Goal: Information Seeking & Learning: Learn about a topic

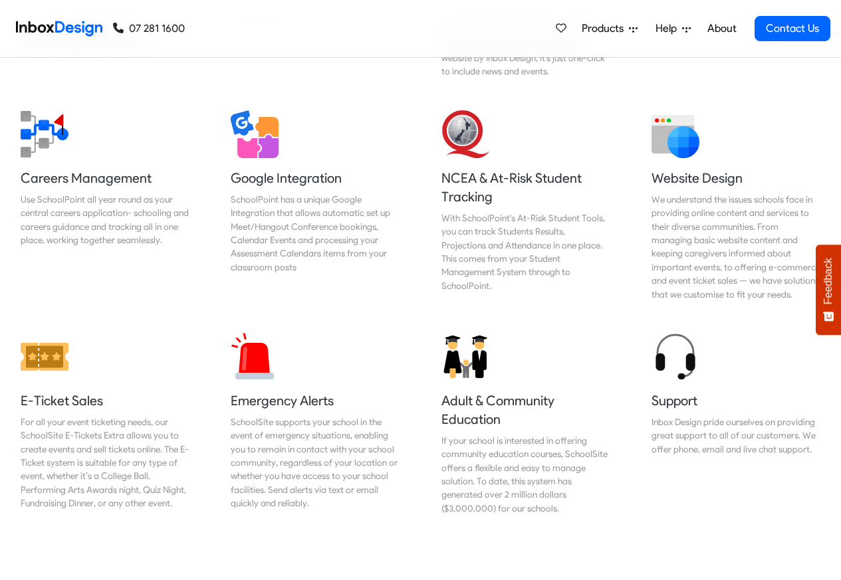
scroll to position [1436, 0]
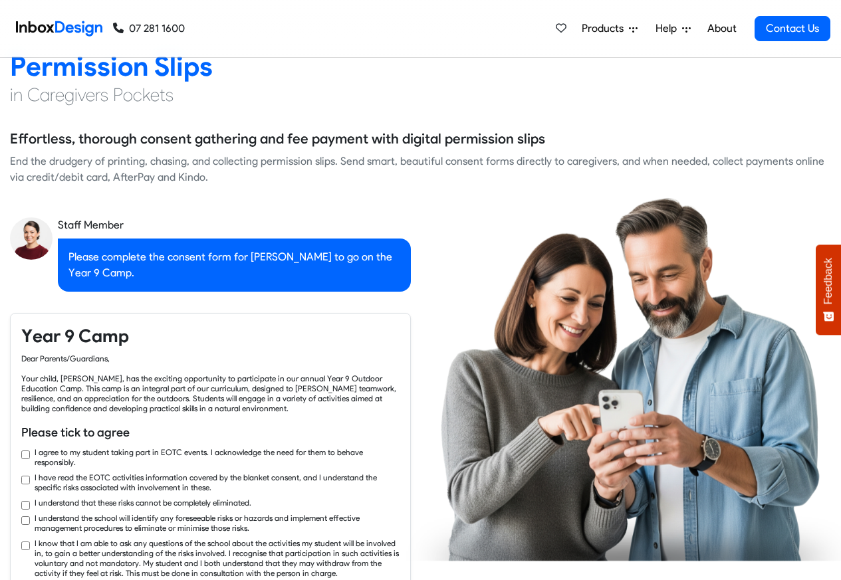
checkbox input "true"
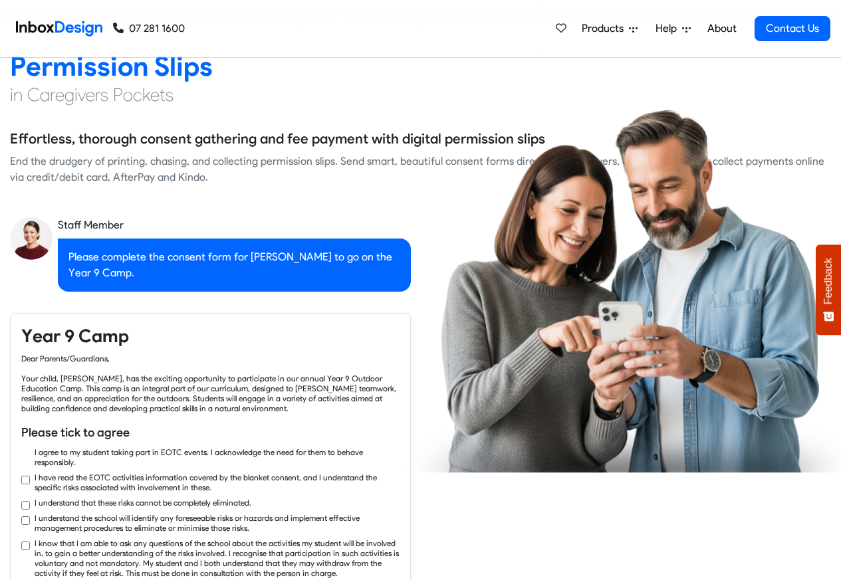
checkbox input "true"
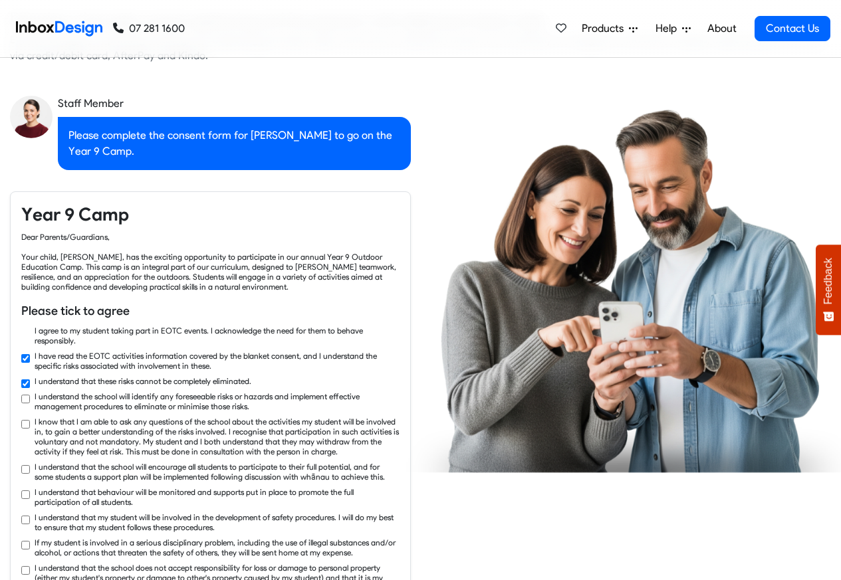
checkbox input "true"
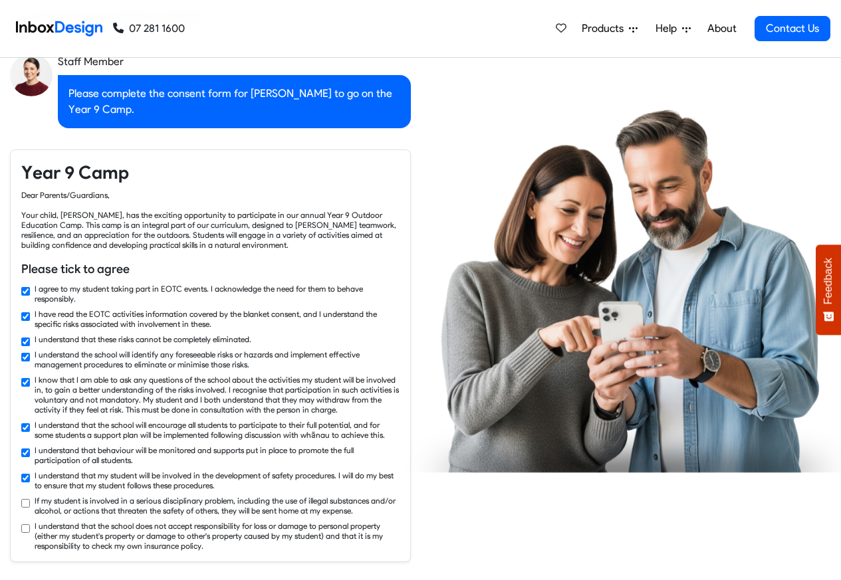
checkbox input "true"
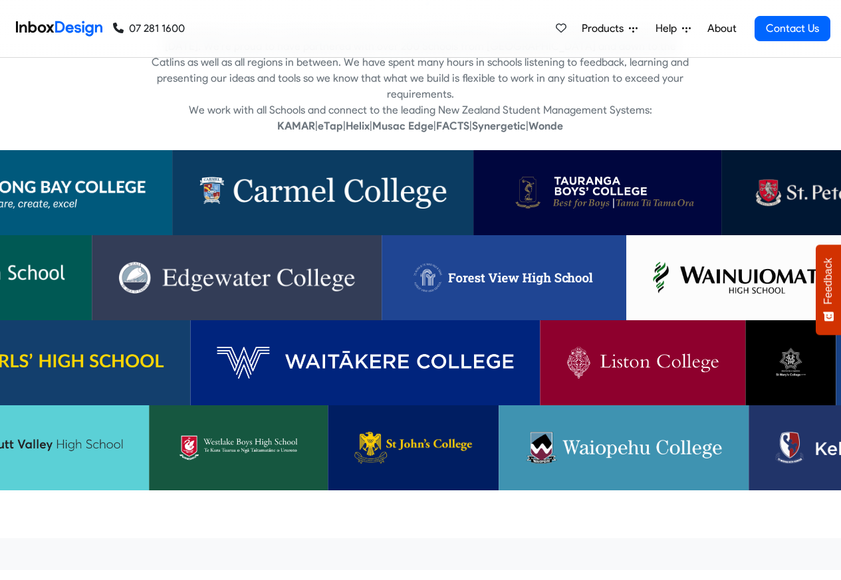
scroll to position [477, 0]
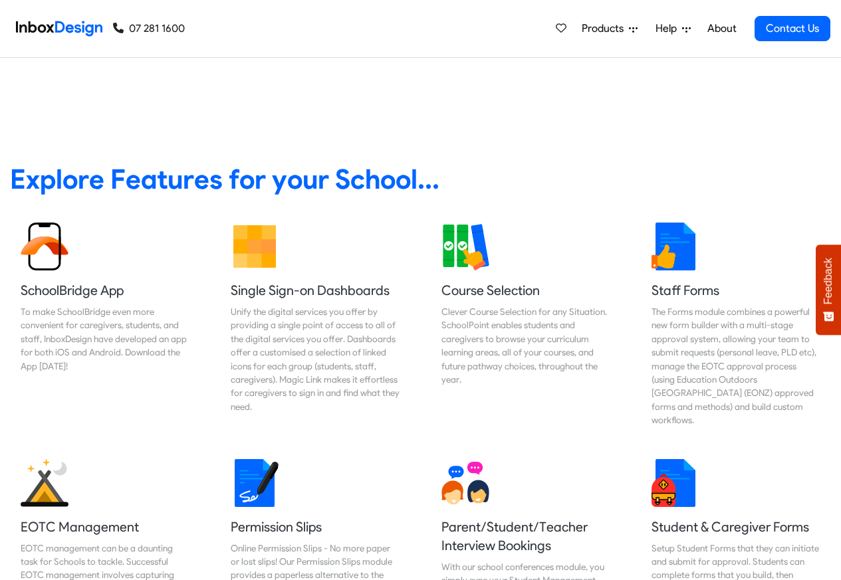
checkbox input "false"
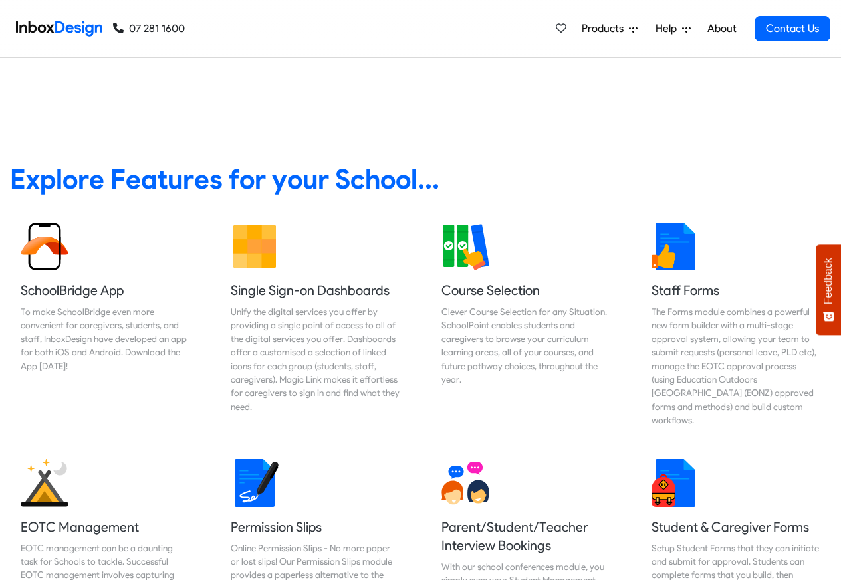
checkbox input "false"
checkbox input "true"
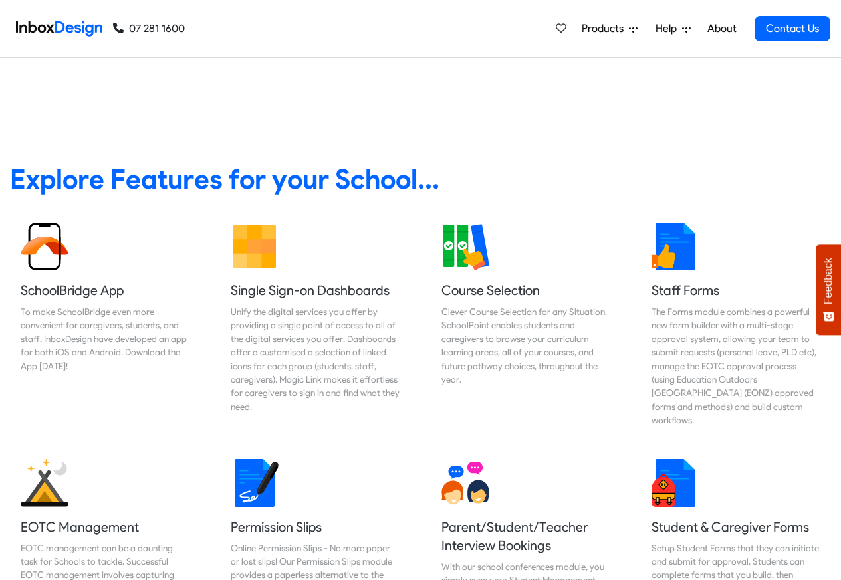
scroll to position [2776, 0]
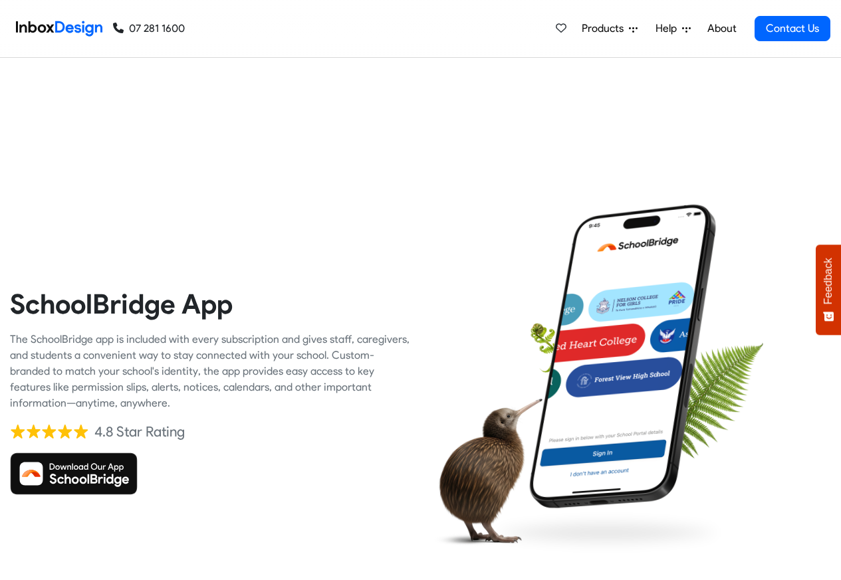
checkbox input "true"
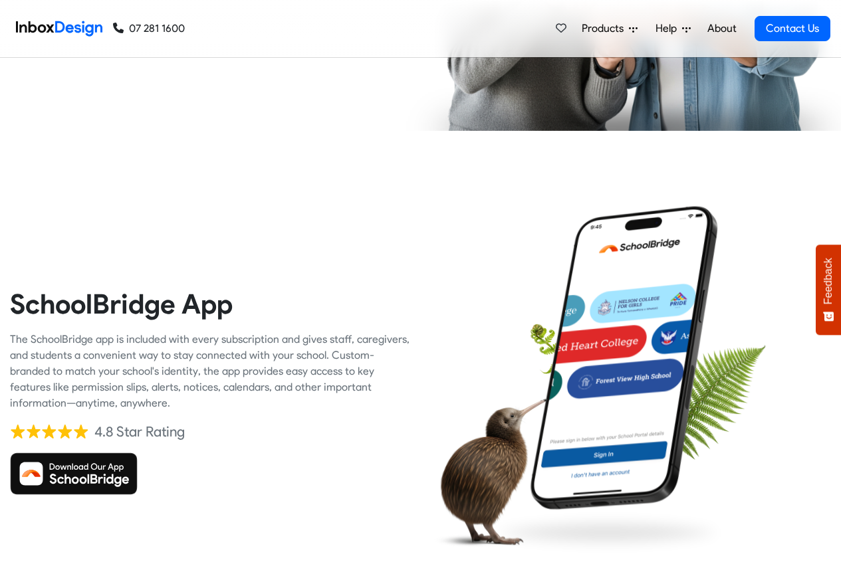
checkbox input "true"
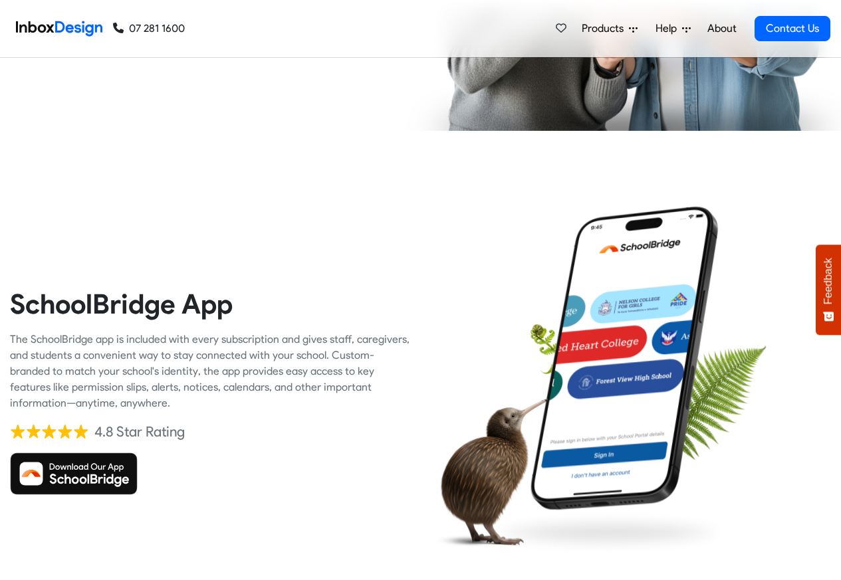
checkbox input "true"
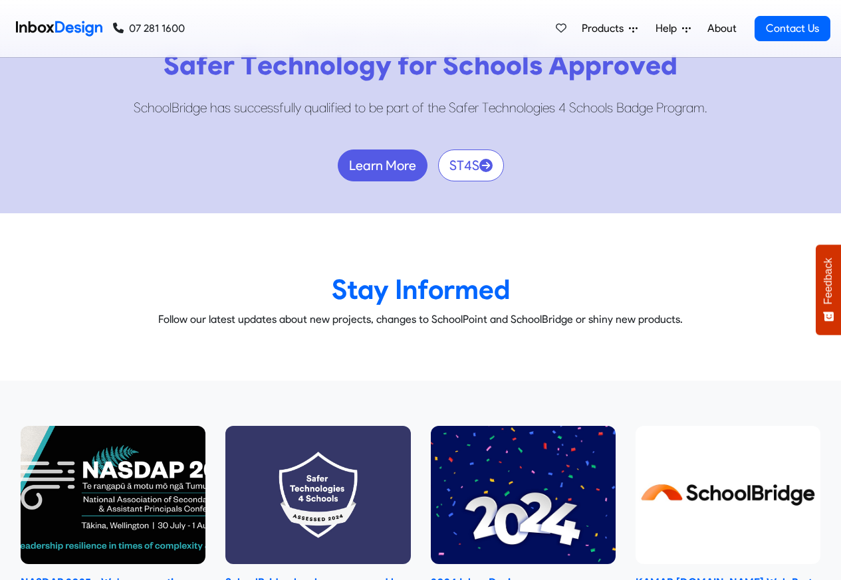
scroll to position [7797, 0]
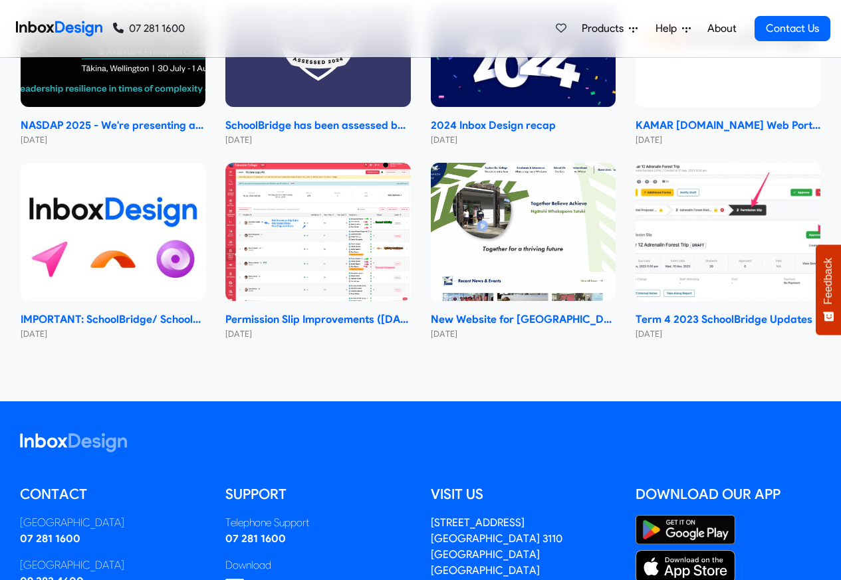
checkbox input "false"
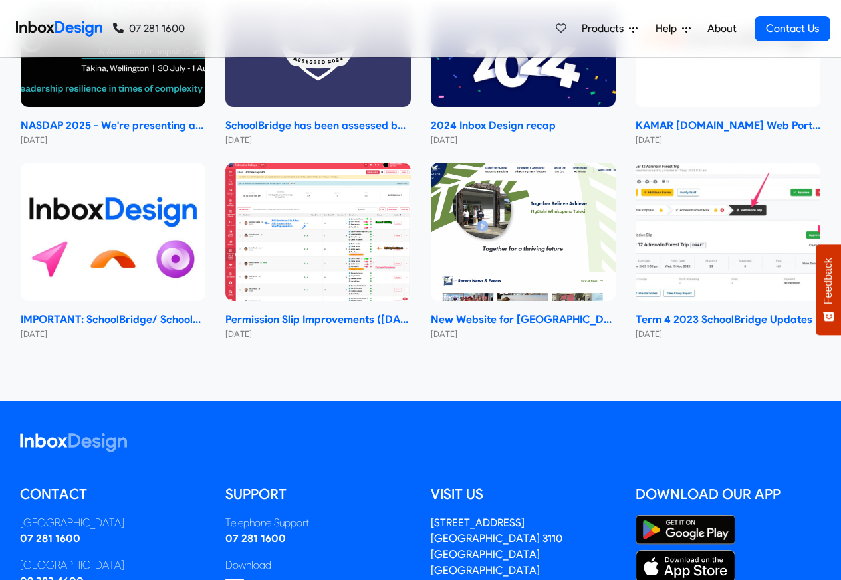
checkbox input "false"
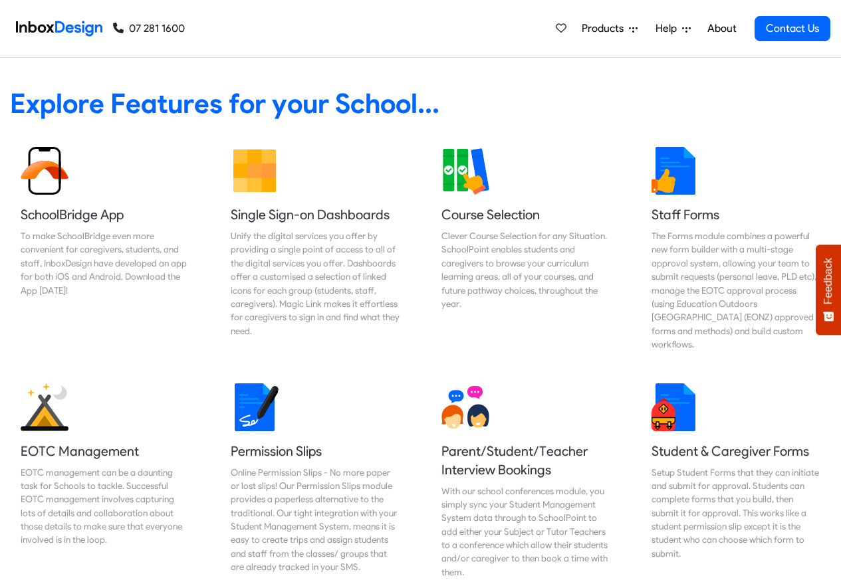
checkbox input "false"
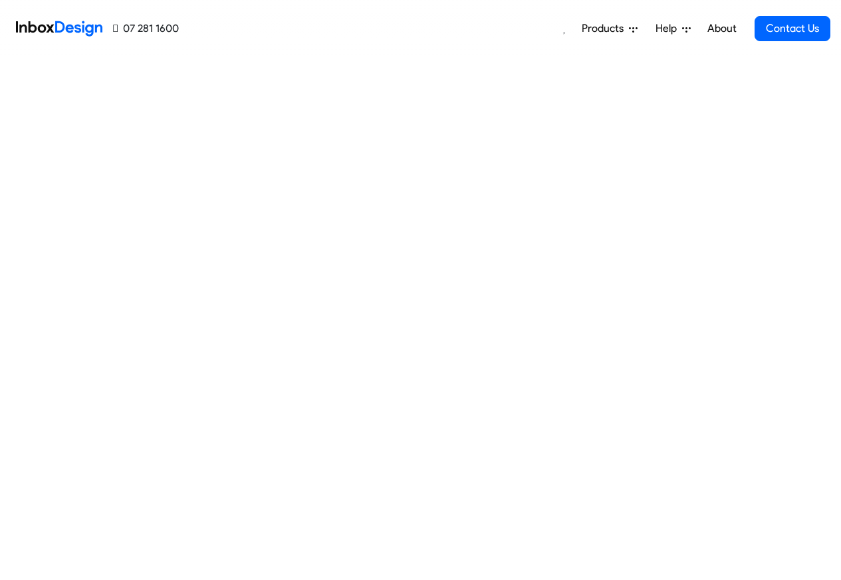
click at [596, 29] on span "Products" at bounding box center [605, 29] width 47 height 16
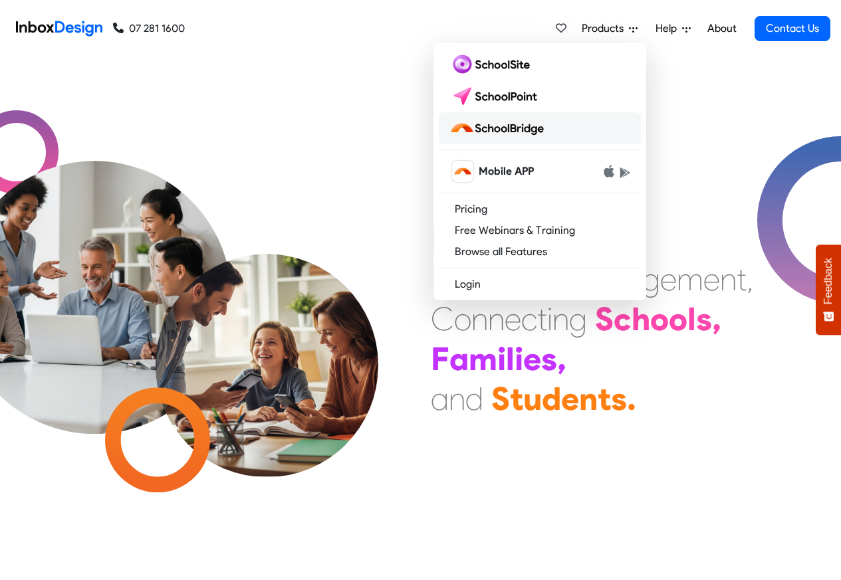
click at [527, 129] on img at bounding box center [499, 128] width 100 height 21
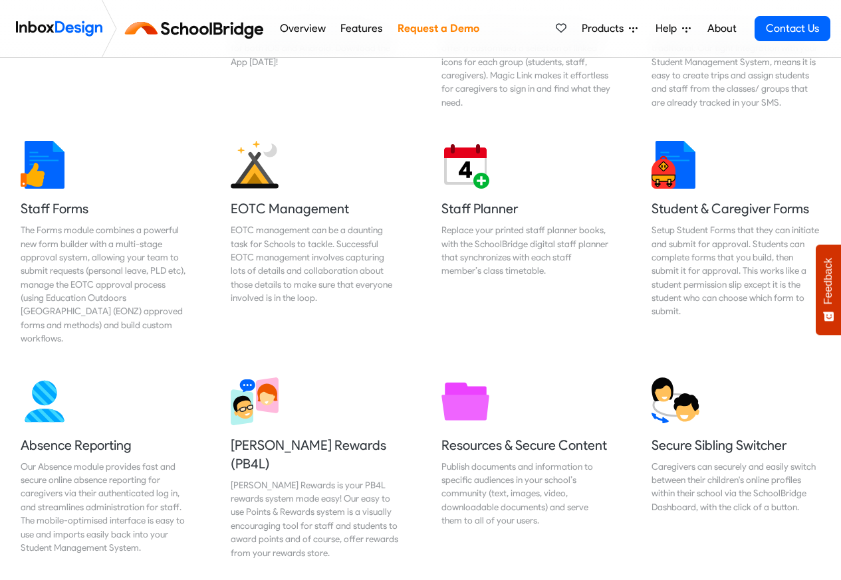
scroll to position [319, 0]
